Goal: Transaction & Acquisition: Book appointment/travel/reservation

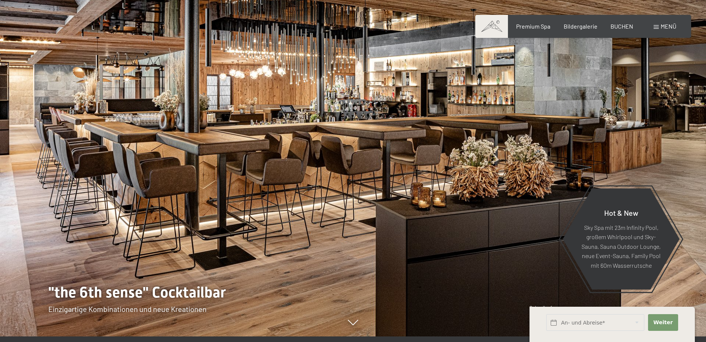
scroll to position [6, 0]
click at [624, 28] on span "BUCHEN" at bounding box center [621, 25] width 23 height 7
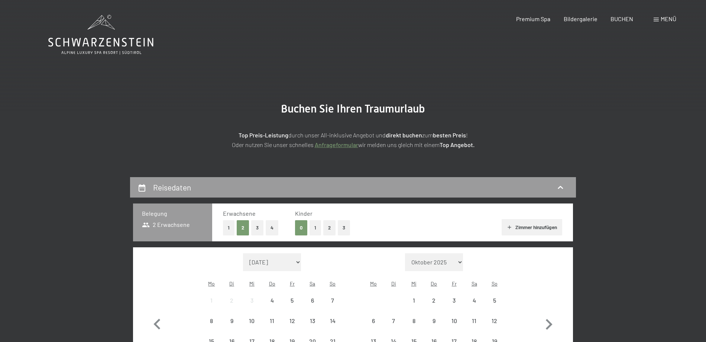
click at [662, 20] on span "Menü" at bounding box center [668, 18] width 16 height 7
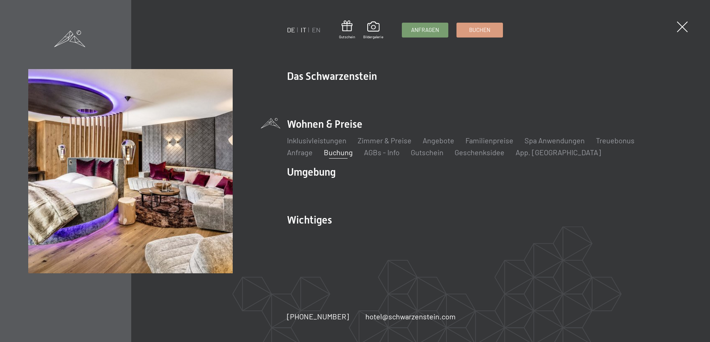
click at [304, 30] on link "IT" at bounding box center [304, 30] width 6 height 8
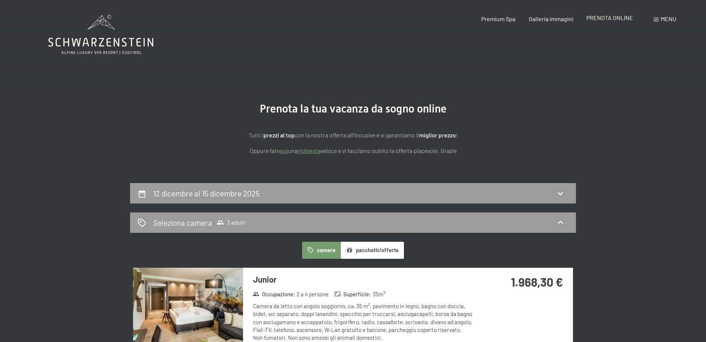
click at [611, 20] on span "PRENOTA ONLINE" at bounding box center [609, 17] width 47 height 7
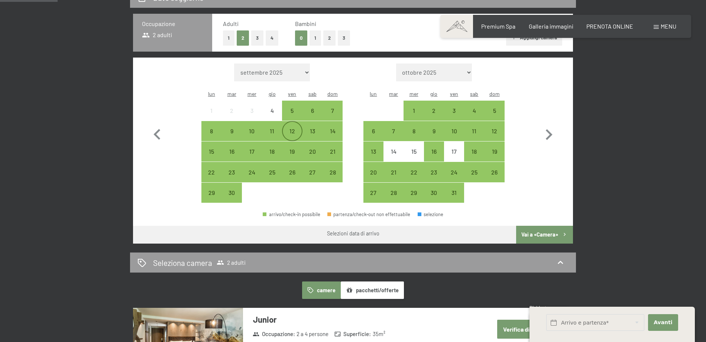
scroll to position [196, 0]
click at [293, 128] on div "12" at bounding box center [292, 137] width 19 height 19
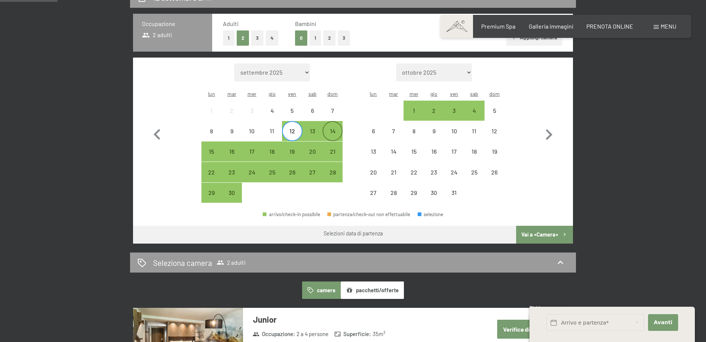
click at [330, 128] on div "14" at bounding box center [332, 137] width 19 height 19
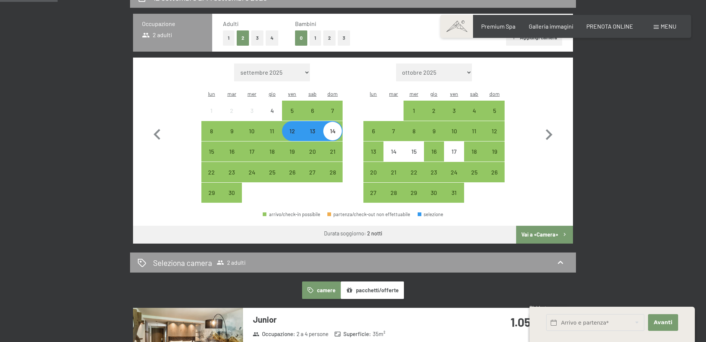
click at [532, 226] on button "Vai a «Camera»" at bounding box center [544, 235] width 57 height 18
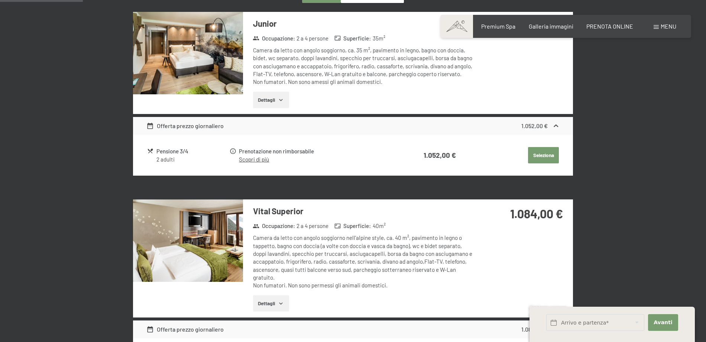
scroll to position [262, 0]
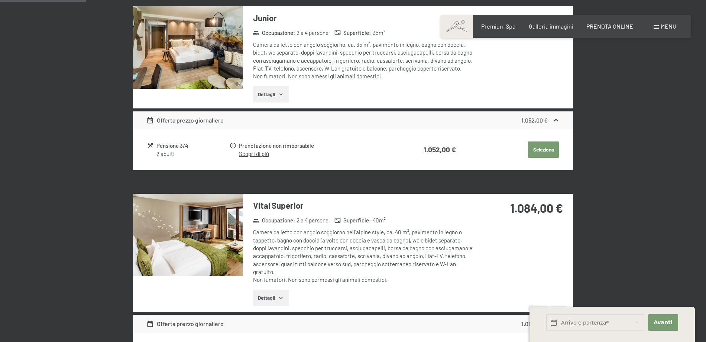
click at [540, 148] on button "Seleziona" at bounding box center [543, 150] width 31 height 16
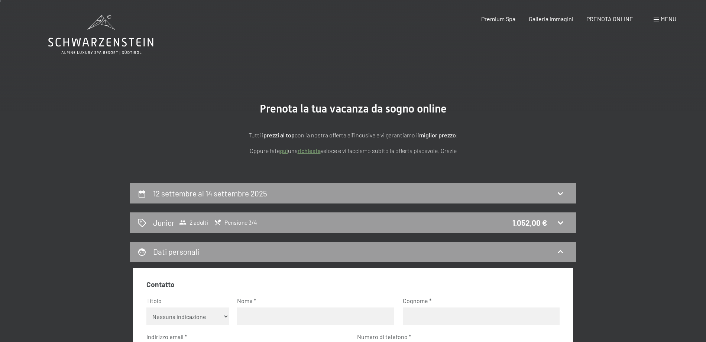
scroll to position [0, 0]
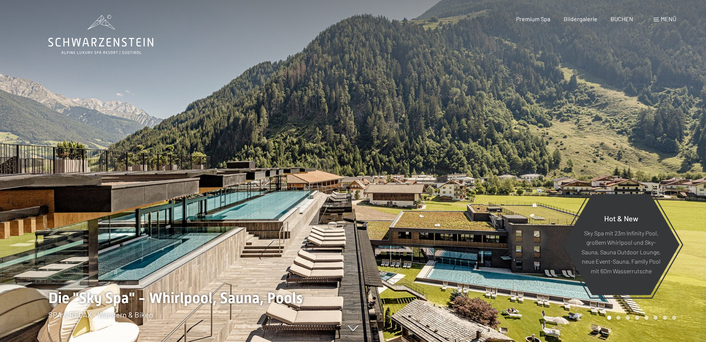
click at [655, 20] on span at bounding box center [655, 20] width 5 height 4
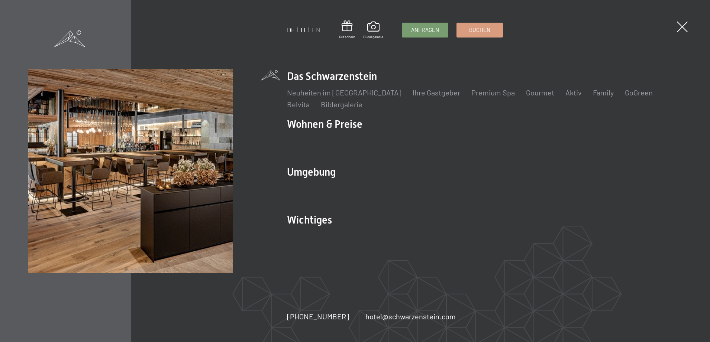
click at [303, 30] on link "IT" at bounding box center [304, 30] width 6 height 8
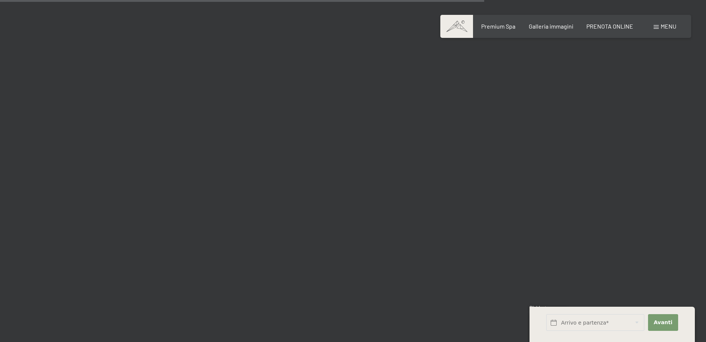
scroll to position [6451, 0]
